Goal: Navigation & Orientation: Find specific page/section

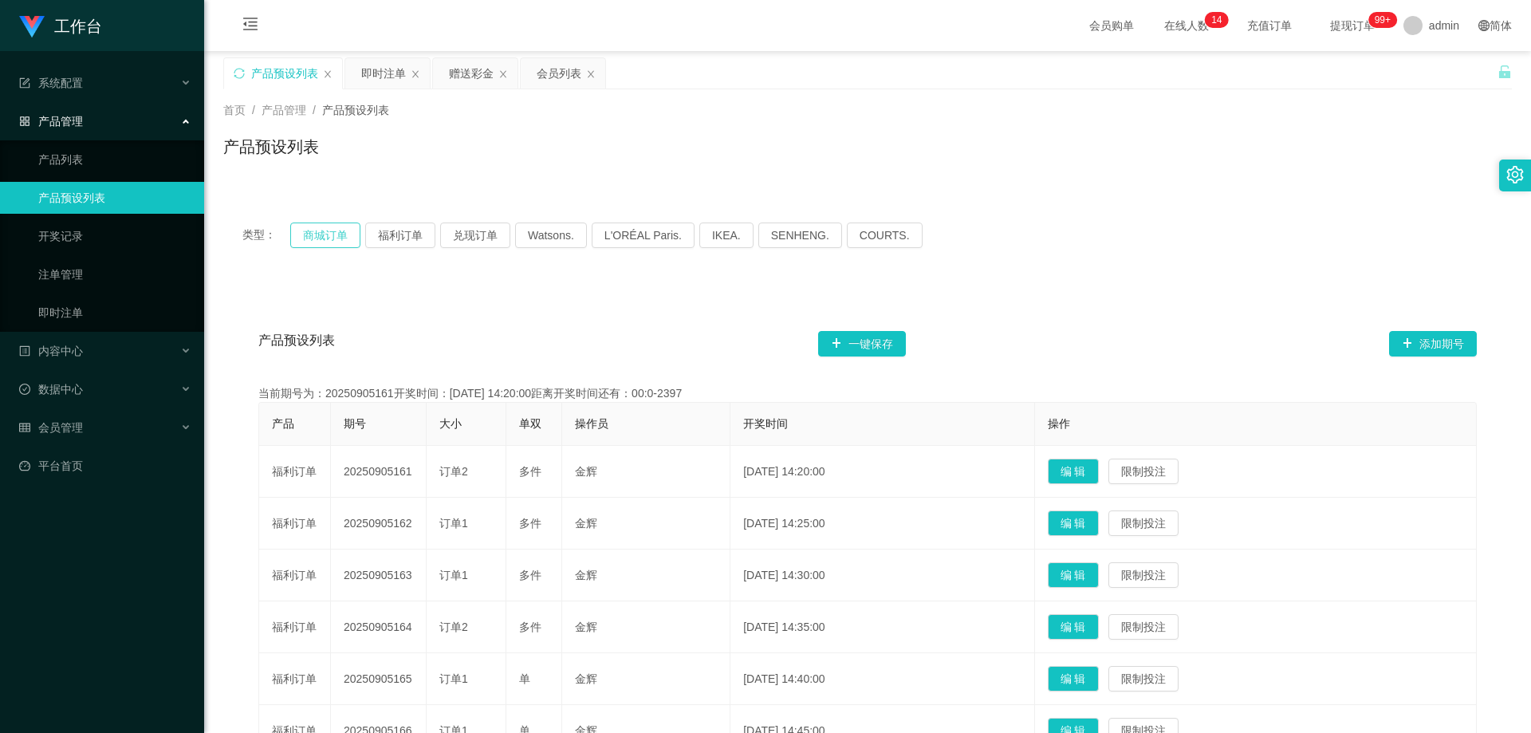
click at [311, 234] on button "商城订单" at bounding box center [325, 236] width 70 height 26
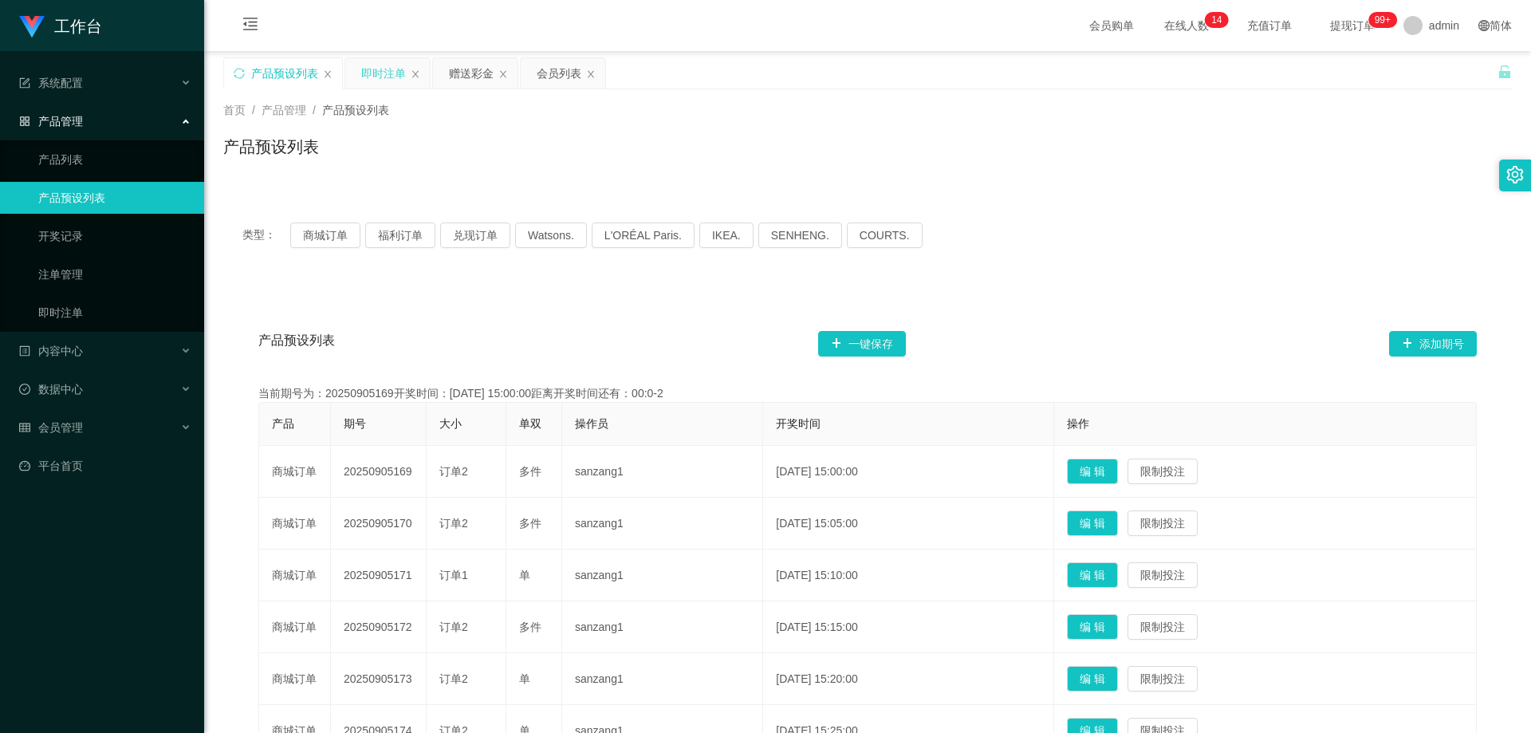
click at [377, 73] on div "即时注单" at bounding box center [383, 73] width 45 height 30
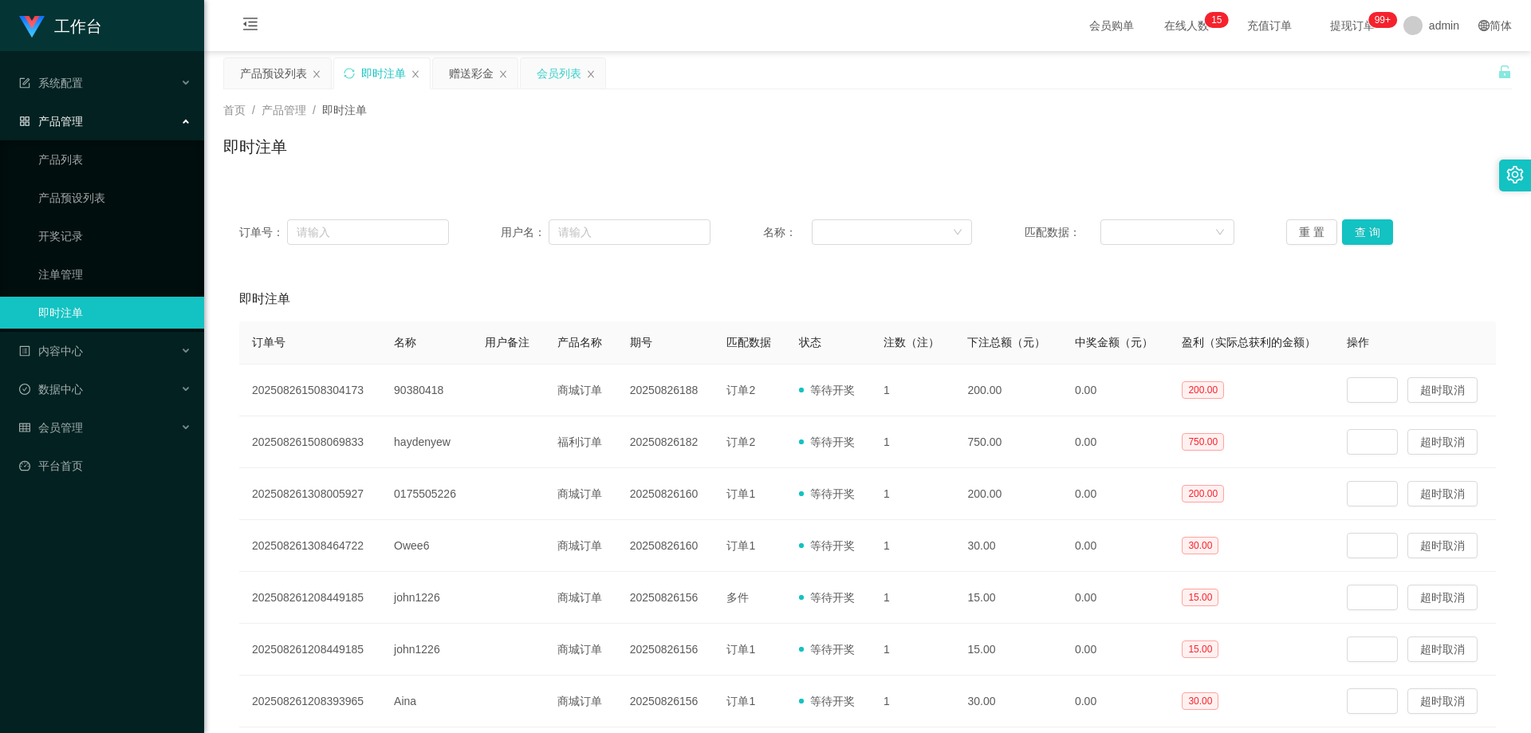
click at [557, 86] on div "会员列表" at bounding box center [559, 73] width 45 height 30
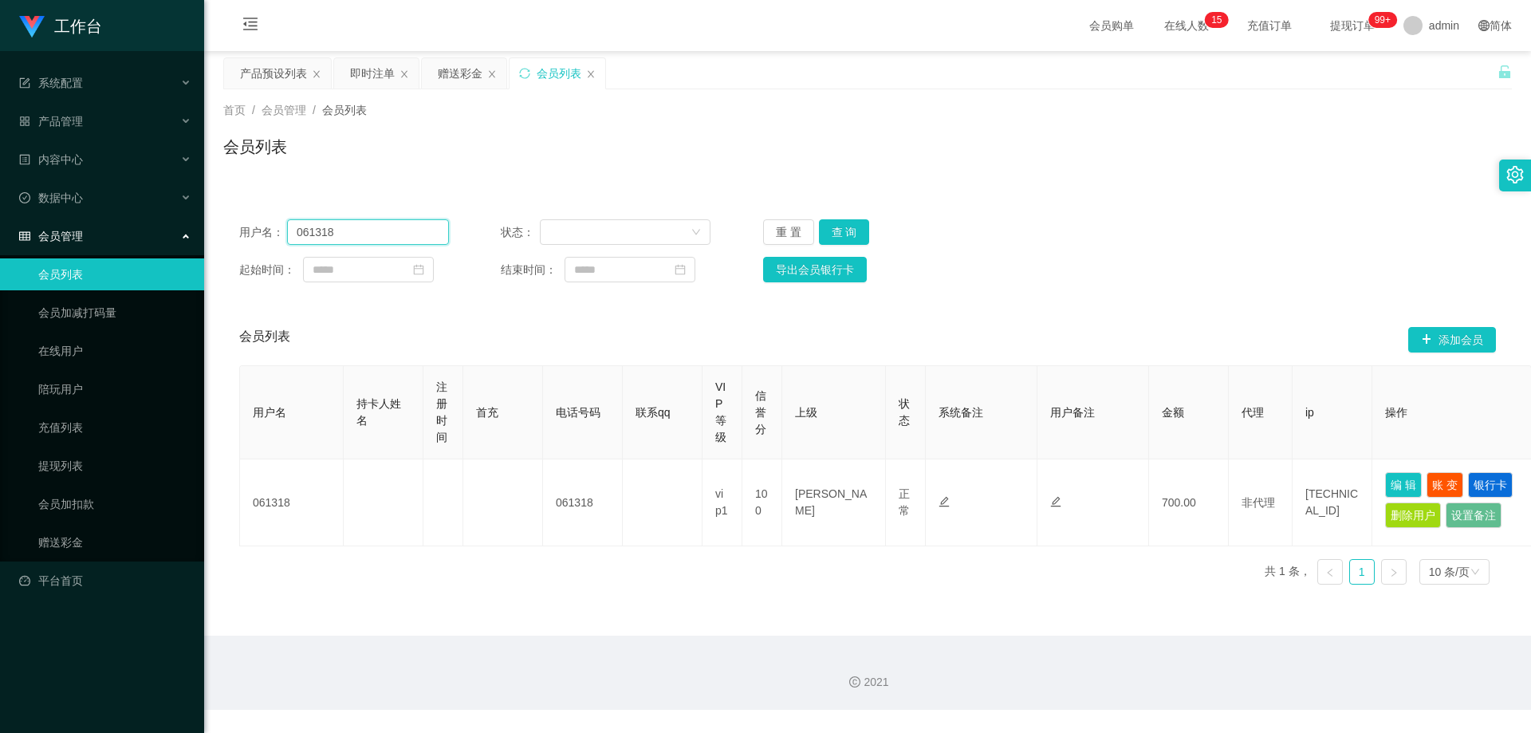
drag, startPoint x: 398, startPoint y: 235, endPoint x: 267, endPoint y: 240, distance: 130.9
click at [267, 240] on div "用户名： 061318" at bounding box center [344, 232] width 210 height 26
click at [740, 234] on button "查 询" at bounding box center [844, 232] width 51 height 26
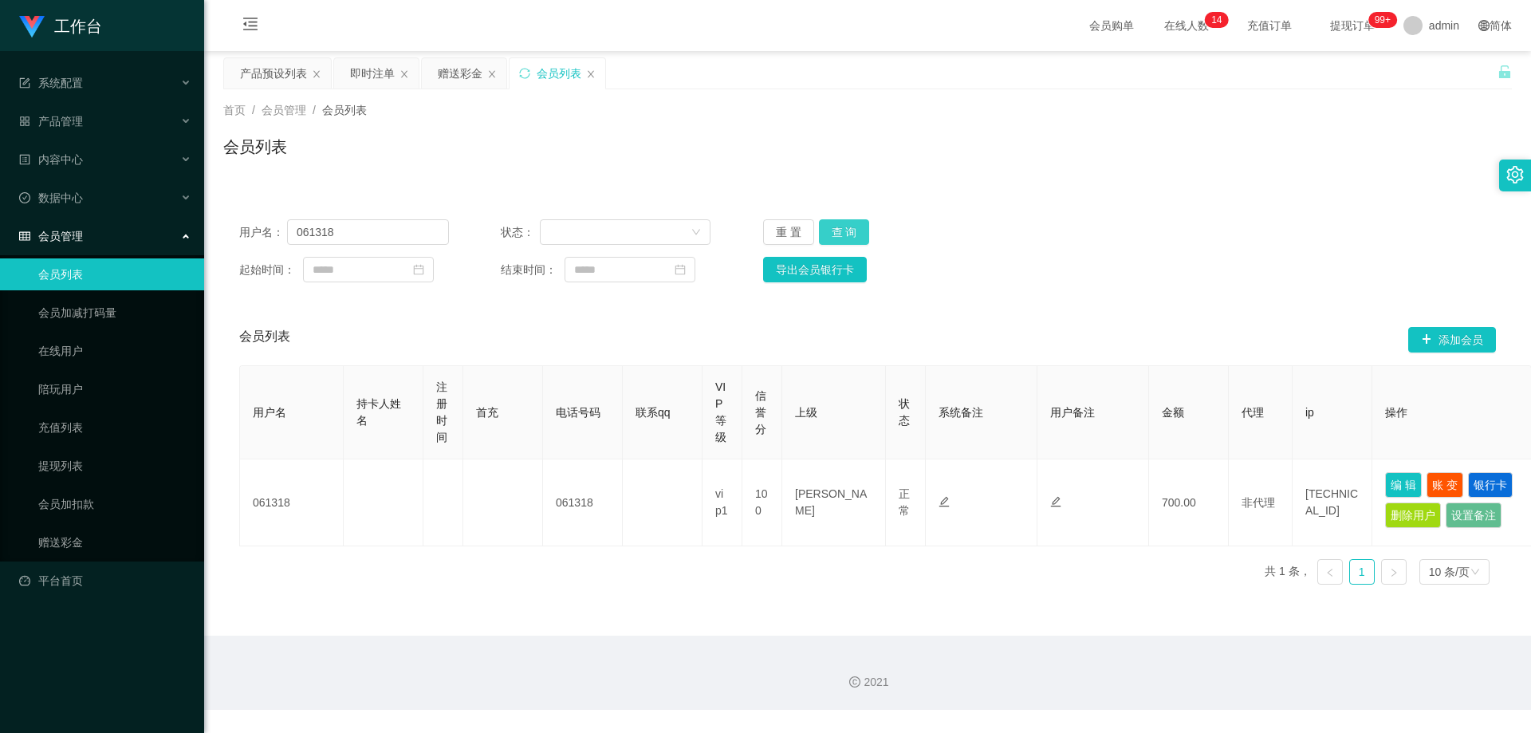
click at [740, 234] on button "查 询" at bounding box center [844, 232] width 51 height 26
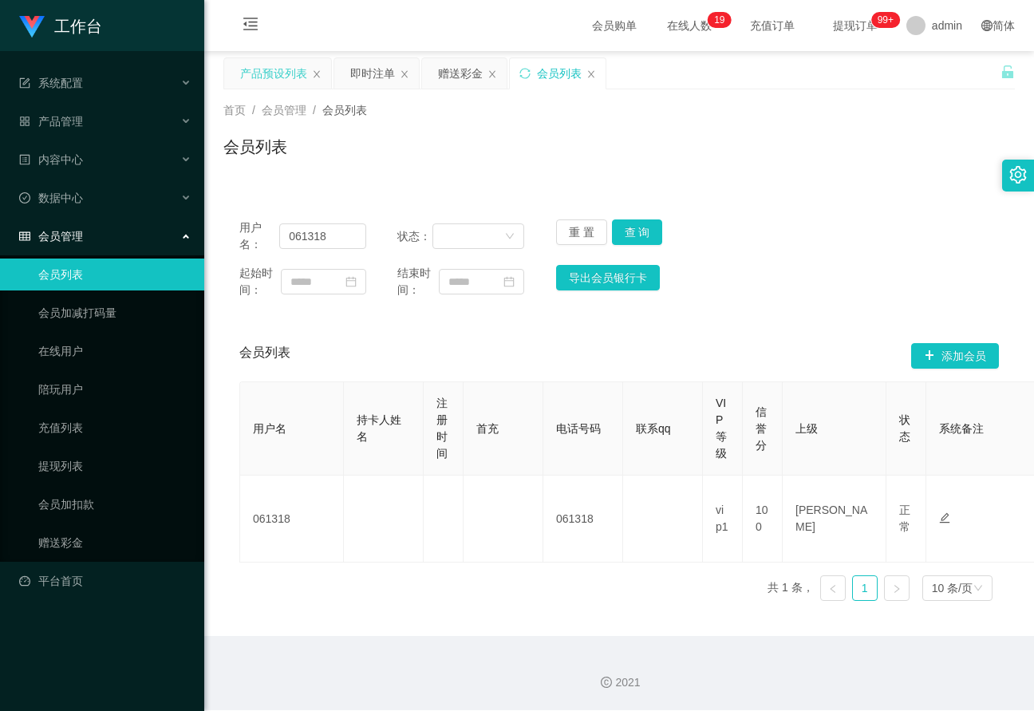
click at [286, 77] on div "产品预设列表" at bounding box center [273, 73] width 67 height 30
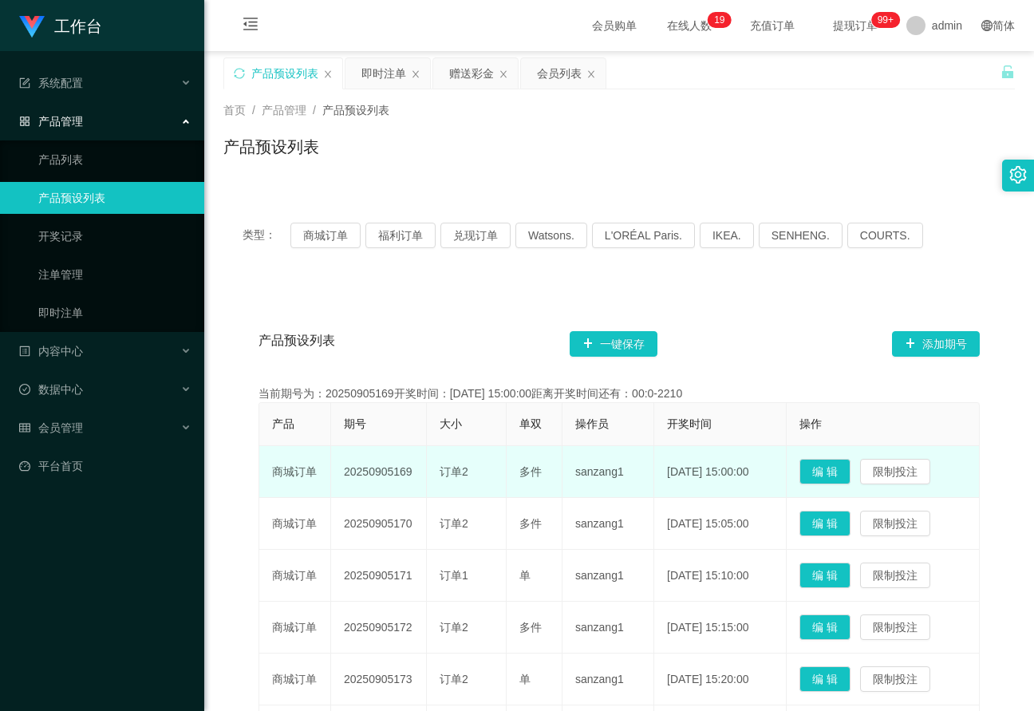
drag, startPoint x: 416, startPoint y: 475, endPoint x: 345, endPoint y: 470, distance: 72.0
click at [345, 470] on td "20250905169" at bounding box center [379, 472] width 96 height 52
copy td "20250905169"
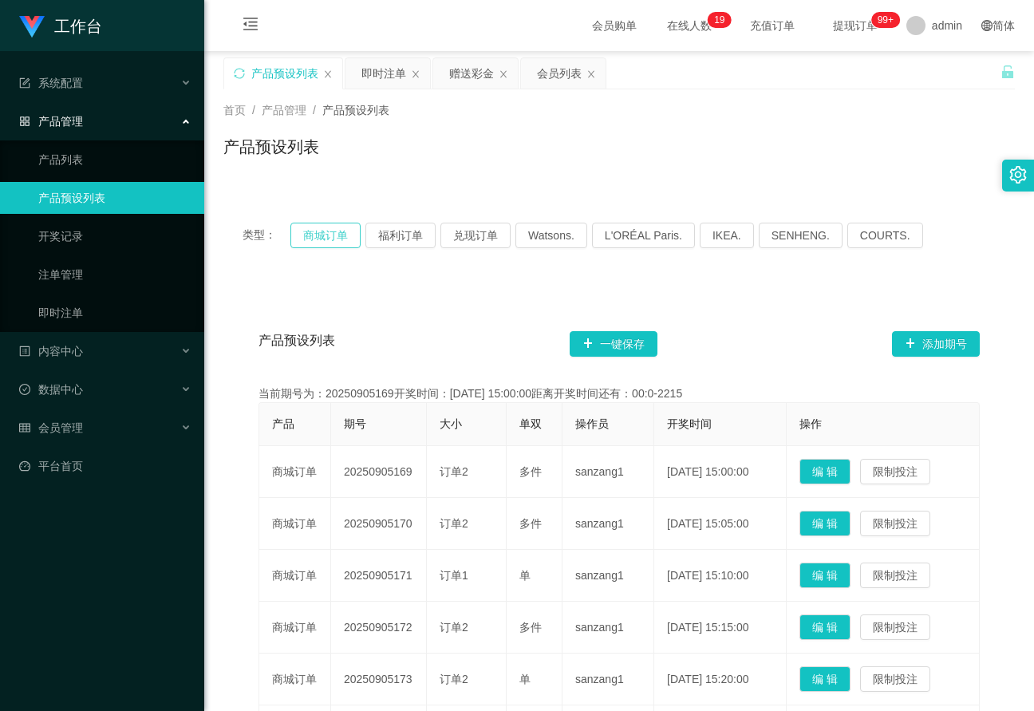
click at [326, 237] on button "商城订单" at bounding box center [325, 236] width 70 height 26
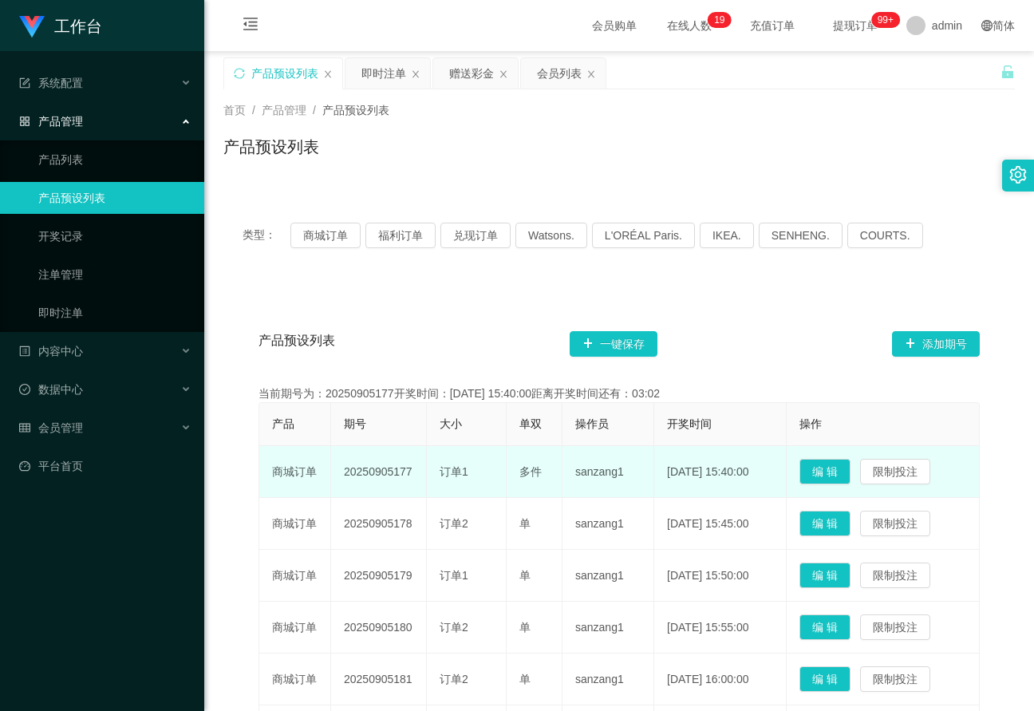
drag, startPoint x: 413, startPoint y: 475, endPoint x: 343, endPoint y: 465, distance: 70.9
click at [343, 465] on td "20250905177" at bounding box center [379, 472] width 96 height 52
copy td "20250905177"
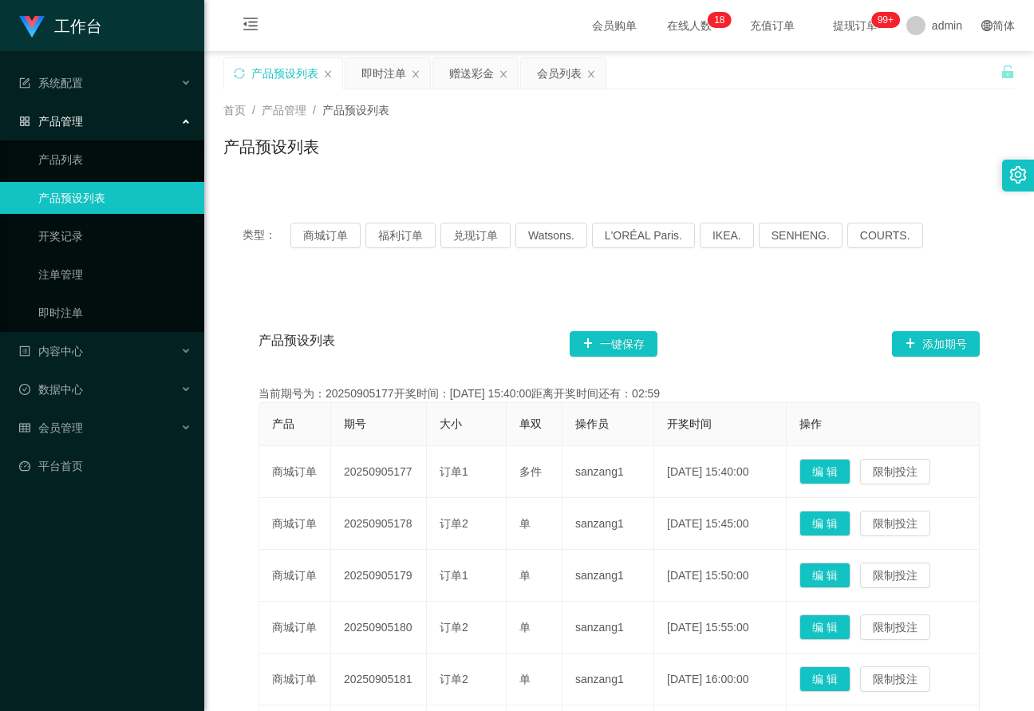
click at [713, 351] on div "产品预设列表 一键保存 添加期号" at bounding box center [618, 343] width 721 height 51
click at [321, 239] on button "商城订单" at bounding box center [325, 236] width 70 height 26
click at [343, 239] on button "商城订单" at bounding box center [325, 236] width 70 height 26
click at [396, 228] on button "福利订单" at bounding box center [400, 236] width 70 height 26
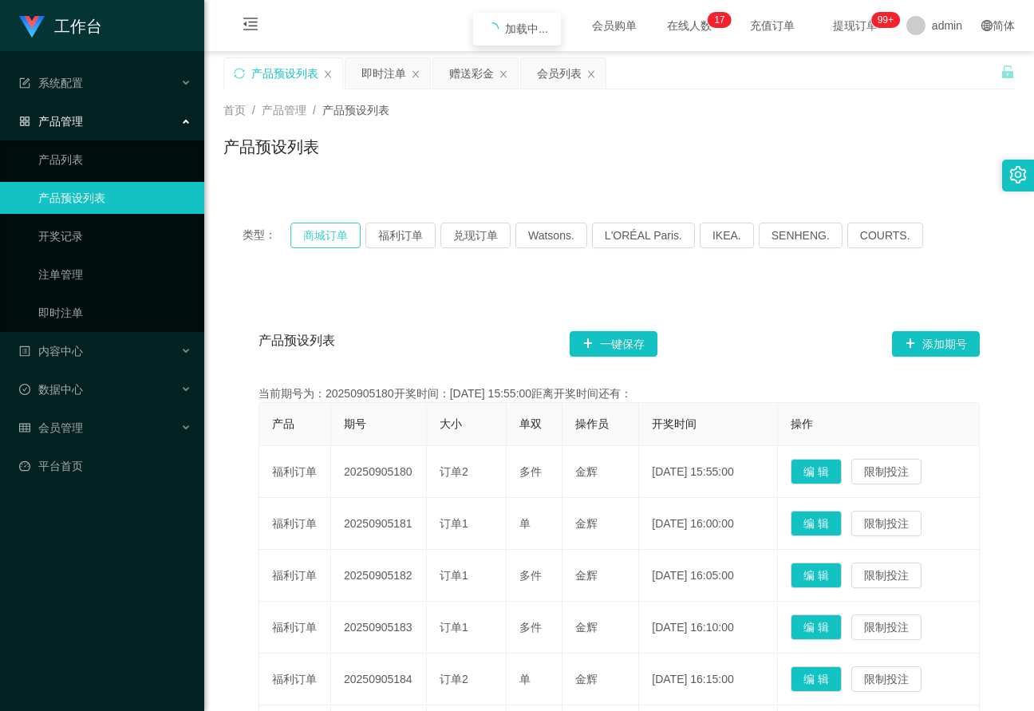
click at [337, 235] on button "商城订单" at bounding box center [325, 236] width 70 height 26
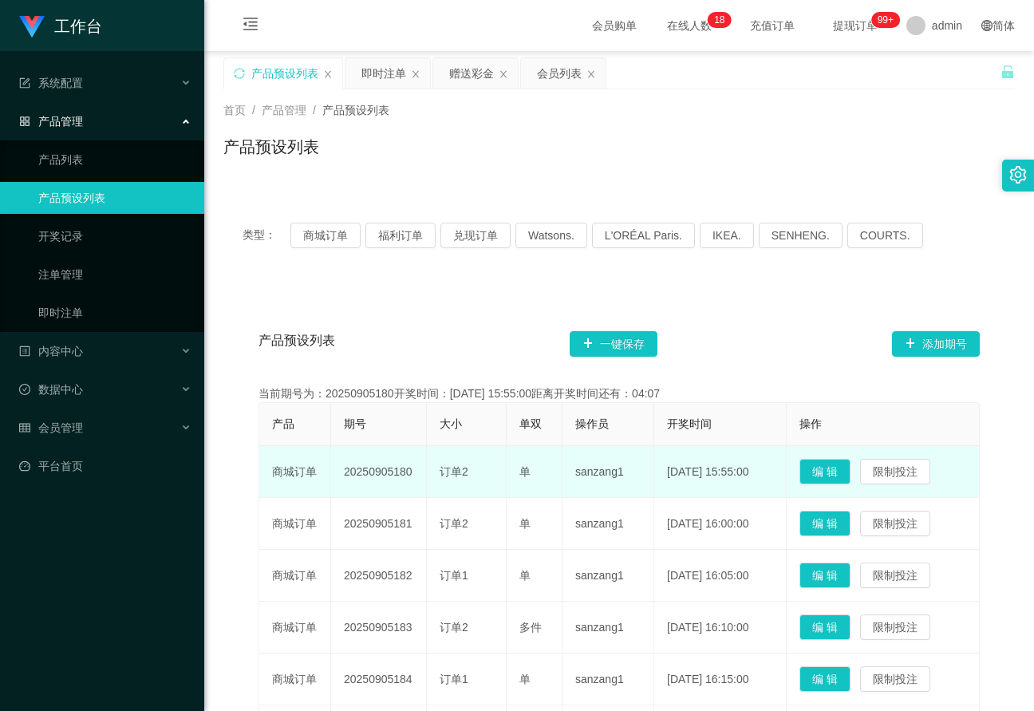
drag, startPoint x: 420, startPoint y: 475, endPoint x: 338, endPoint y: 463, distance: 82.9
click at [338, 463] on td "20250905180" at bounding box center [379, 472] width 96 height 52
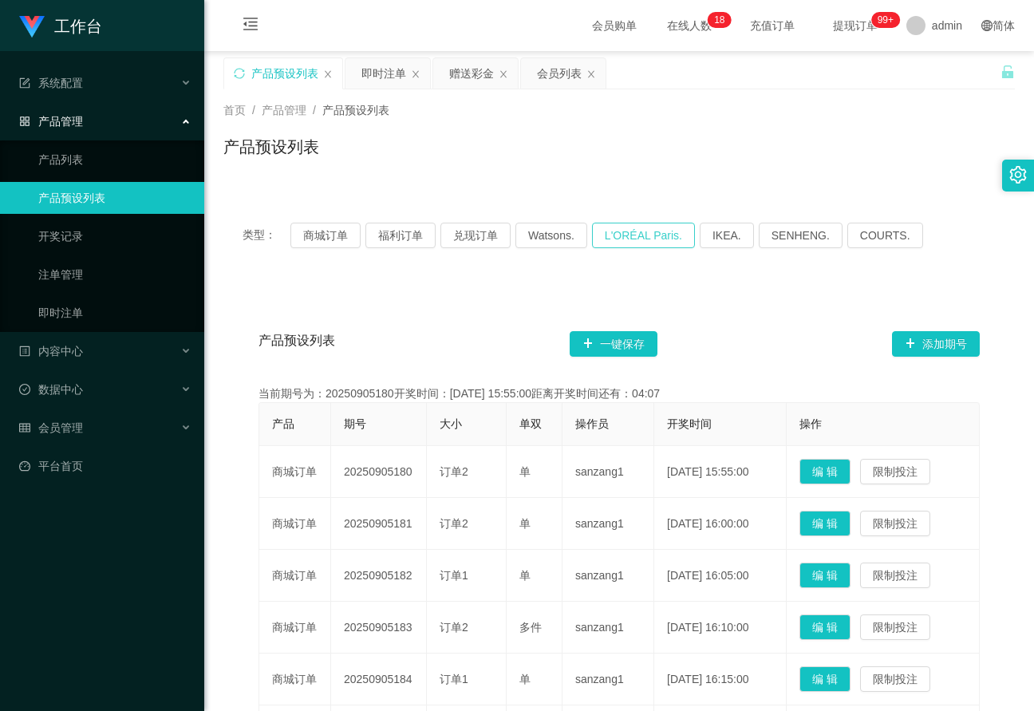
copy td "20250905180"
click at [337, 236] on button "商城订单" at bounding box center [325, 236] width 70 height 26
click at [404, 238] on button "福利订单" at bounding box center [400, 236] width 70 height 26
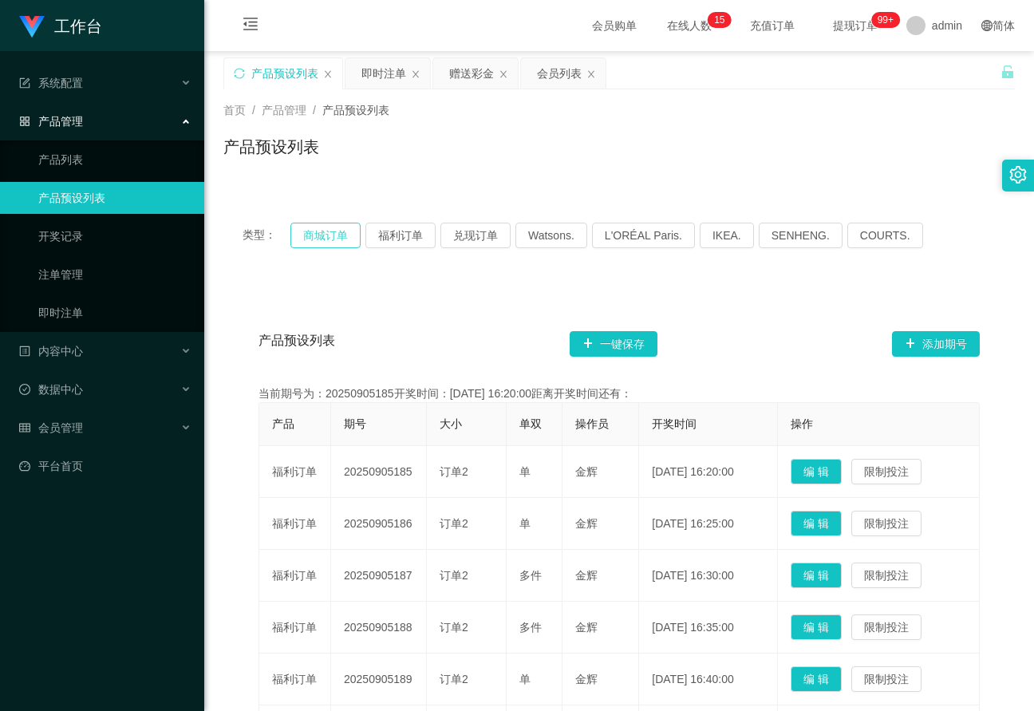
click at [314, 238] on button "商城订单" at bounding box center [325, 236] width 70 height 26
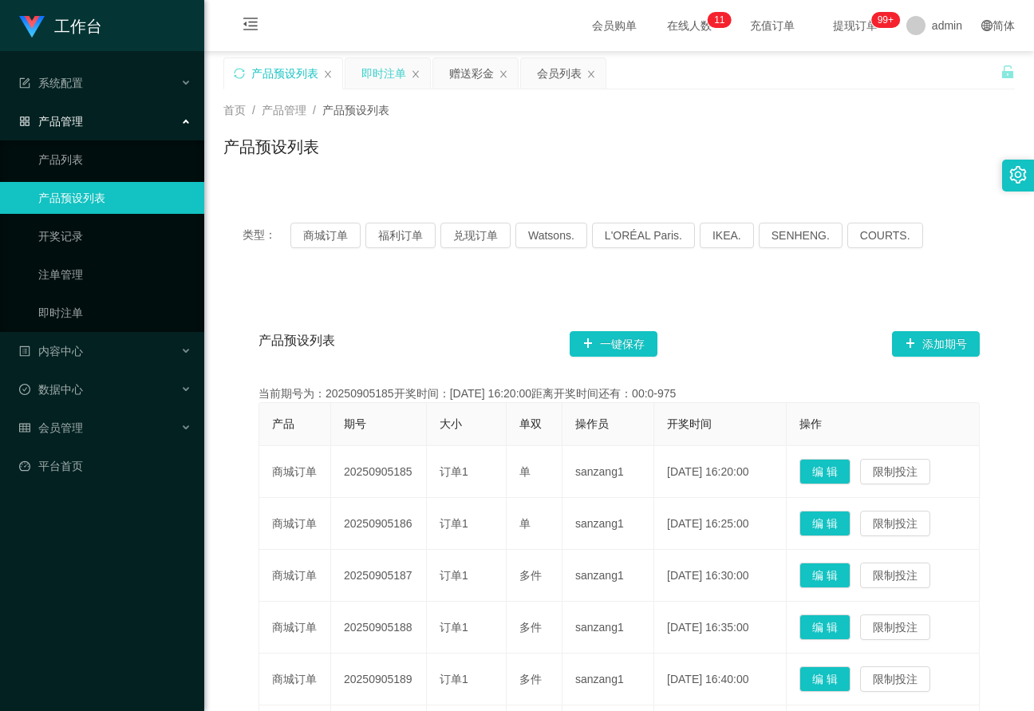
click at [380, 79] on div "即时注单" at bounding box center [383, 73] width 45 height 30
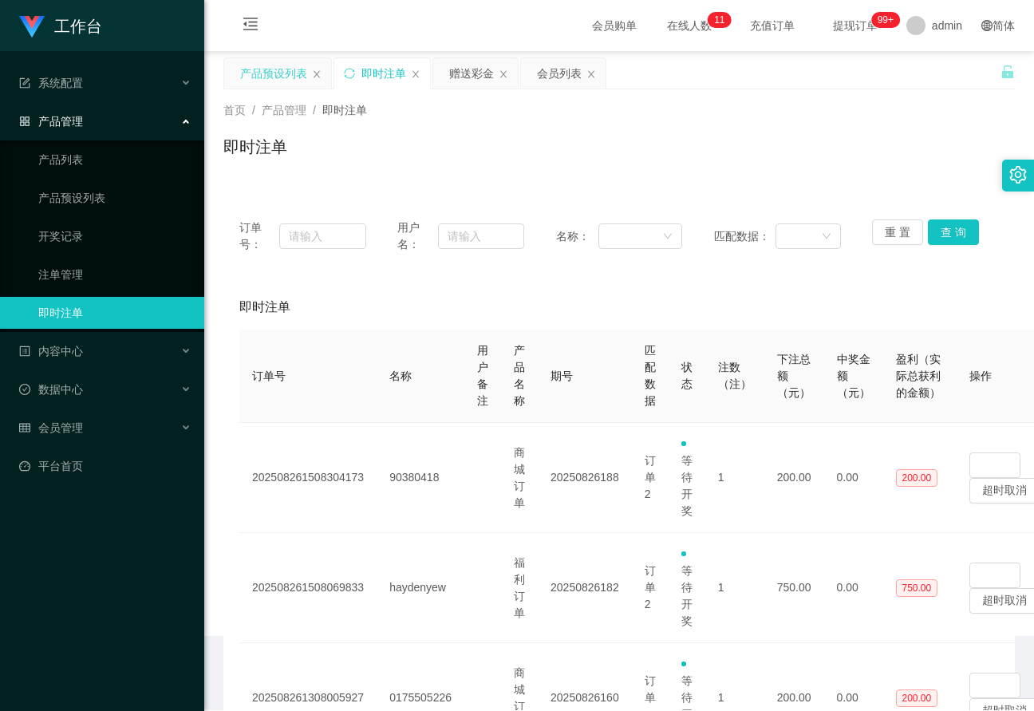
click at [285, 81] on div "产品预设列表" at bounding box center [273, 73] width 67 height 30
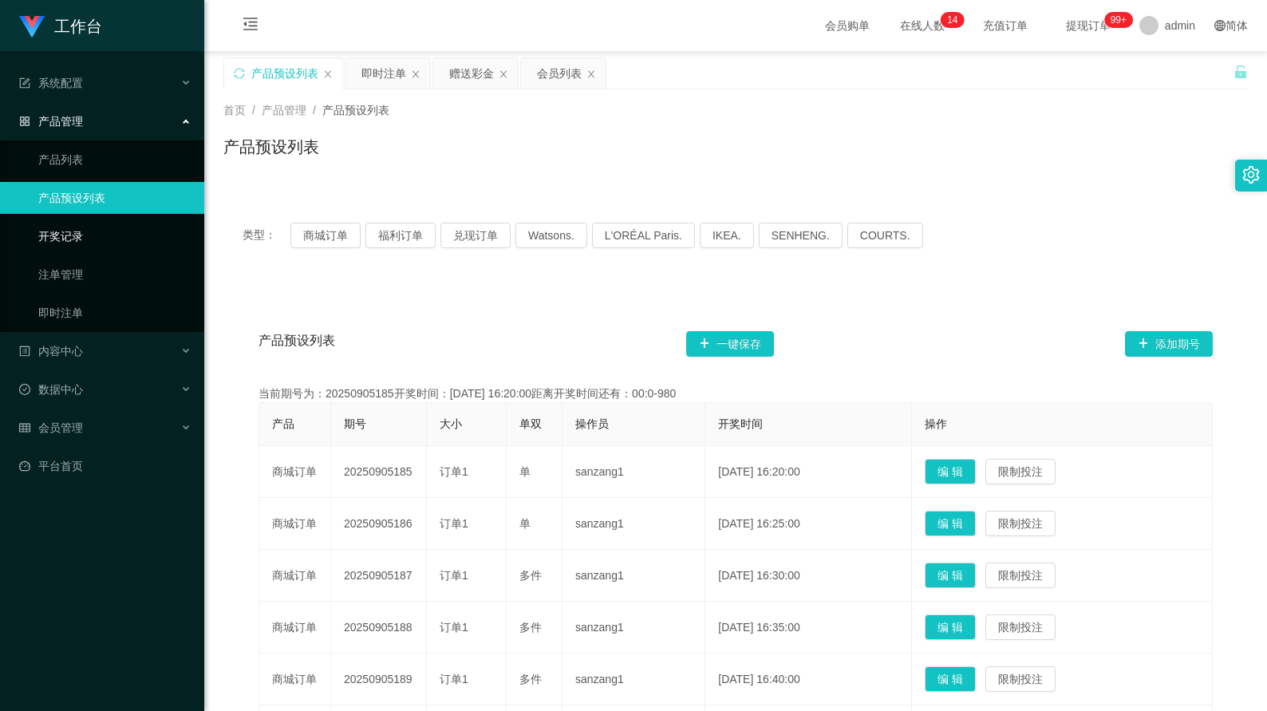
click at [91, 227] on link "开奖记录" at bounding box center [114, 236] width 153 height 32
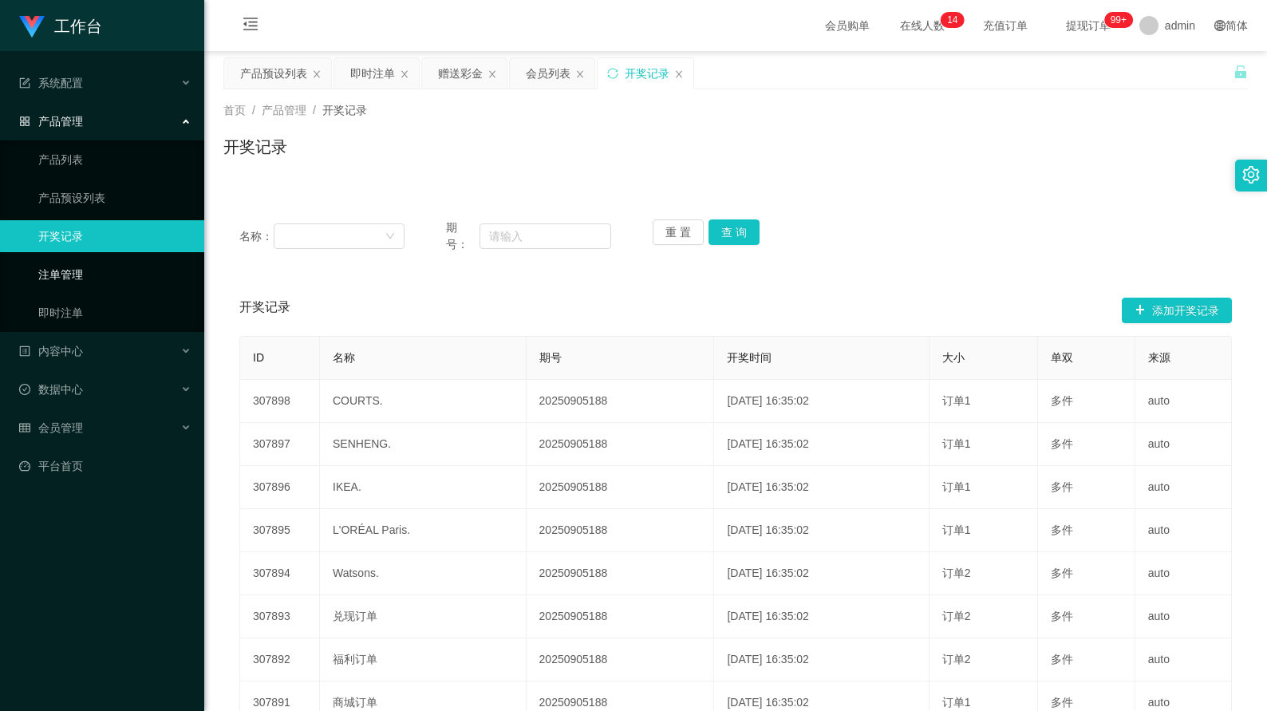
click at [85, 282] on link "注单管理" at bounding box center [114, 274] width 153 height 32
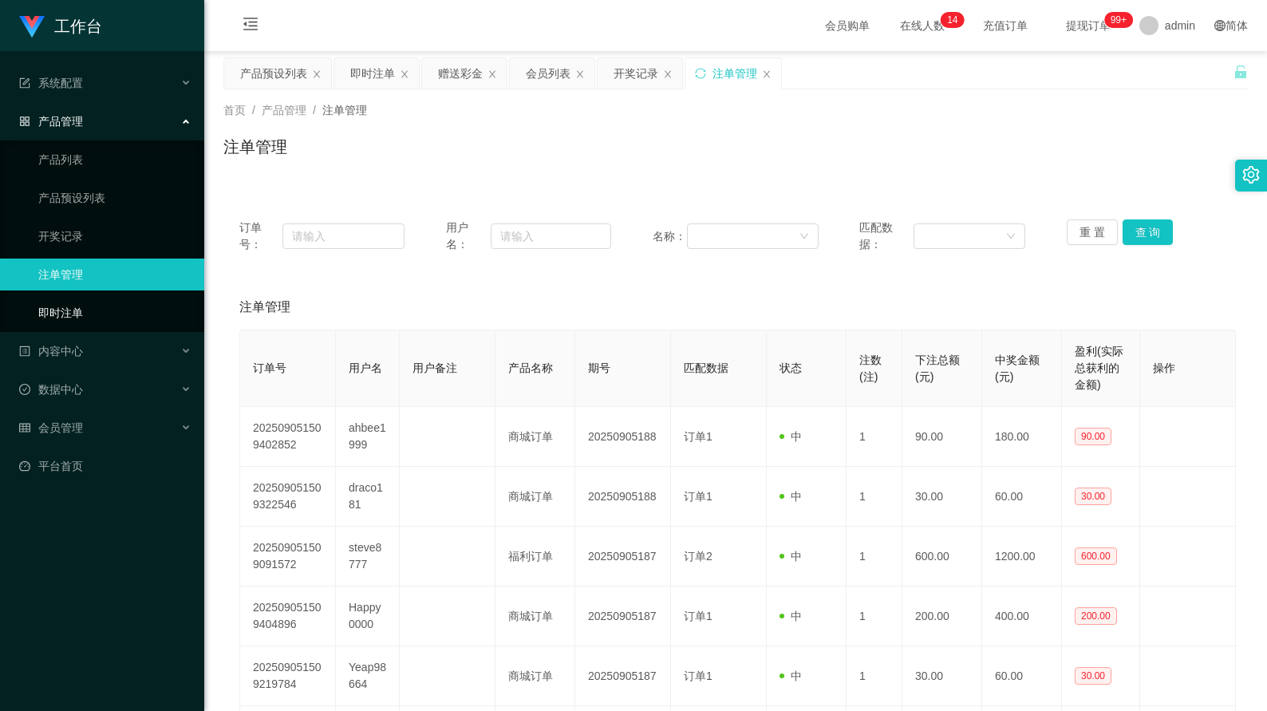
click at [75, 307] on link "即时注单" at bounding box center [114, 313] width 153 height 32
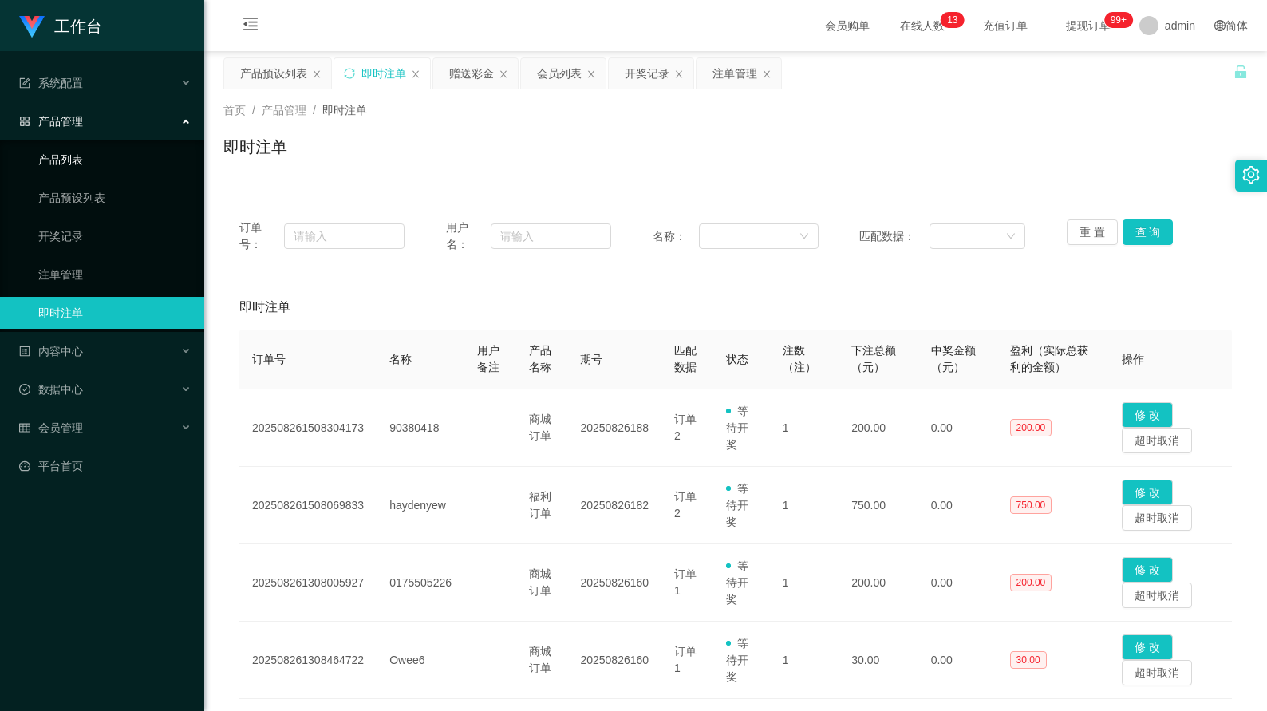
click at [77, 167] on link "产品列表" at bounding box center [114, 160] width 153 height 32
